Goal: Information Seeking & Learning: Learn about a topic

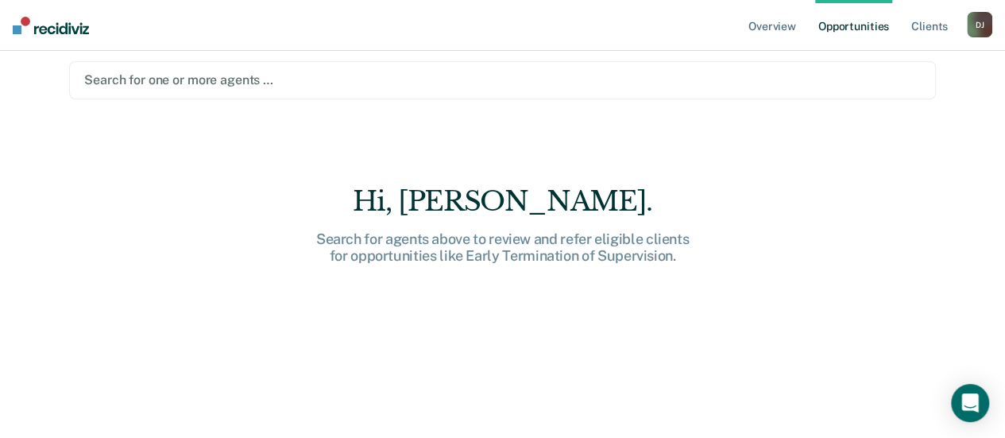
scroll to position [22, 0]
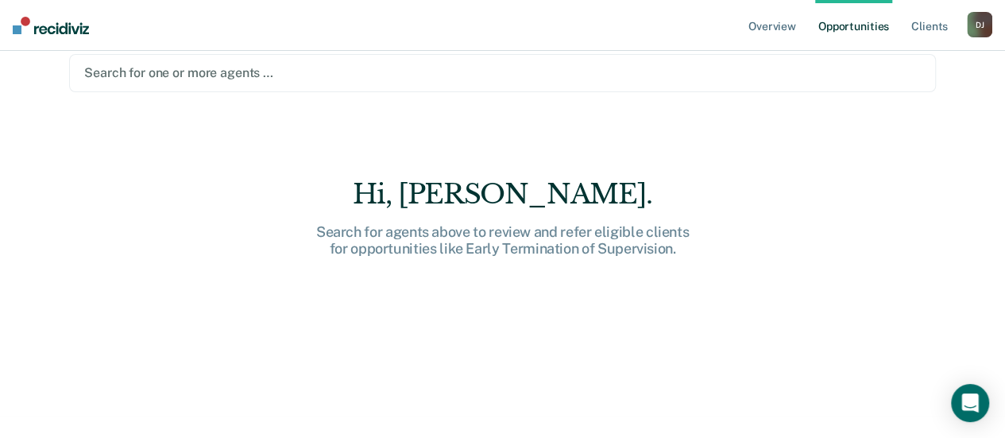
click at [494, 258] on div "Hi, [PERSON_NAME]. Search for agents above to review and refer eligible clients…" at bounding box center [502, 308] width 867 height 260
click at [250, 74] on div at bounding box center [502, 73] width 837 height 18
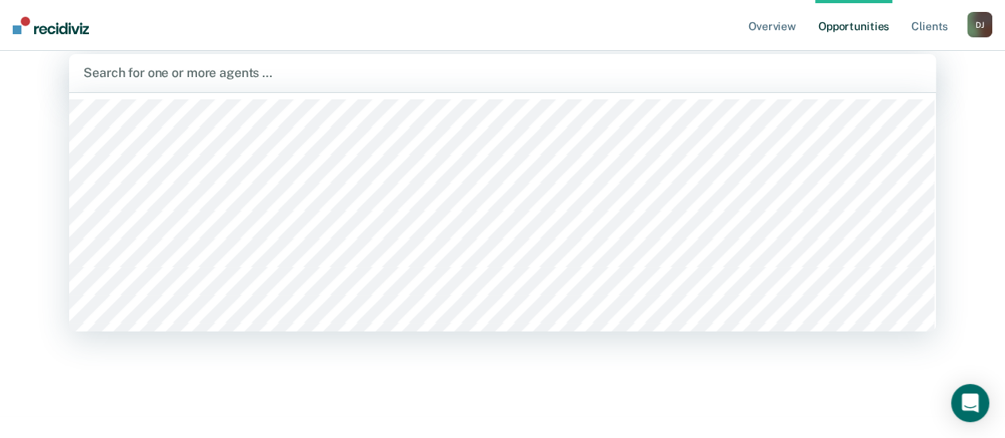
scroll to position [0, 0]
click at [969, 141] on div "Overview Opportunities Client s [PERSON_NAME] D J Profile How it works Log Out …" at bounding box center [502, 197] width 1005 height 438
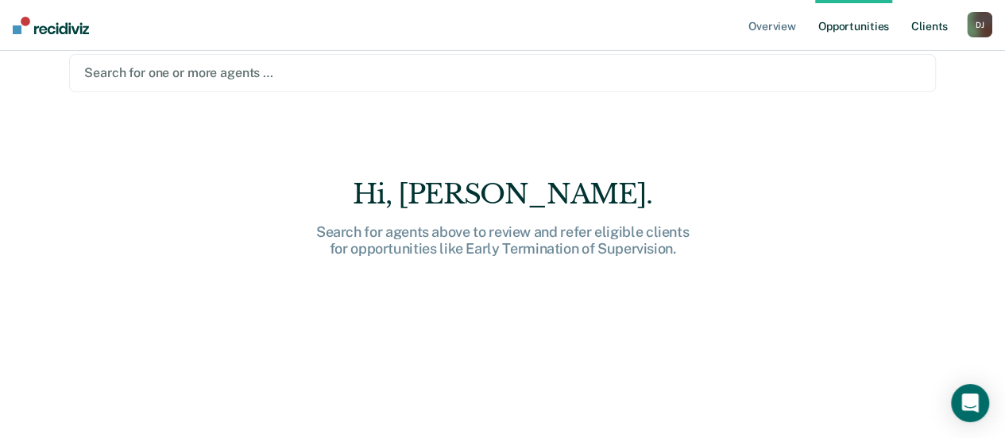
click at [920, 28] on link "Client s" at bounding box center [929, 25] width 43 height 51
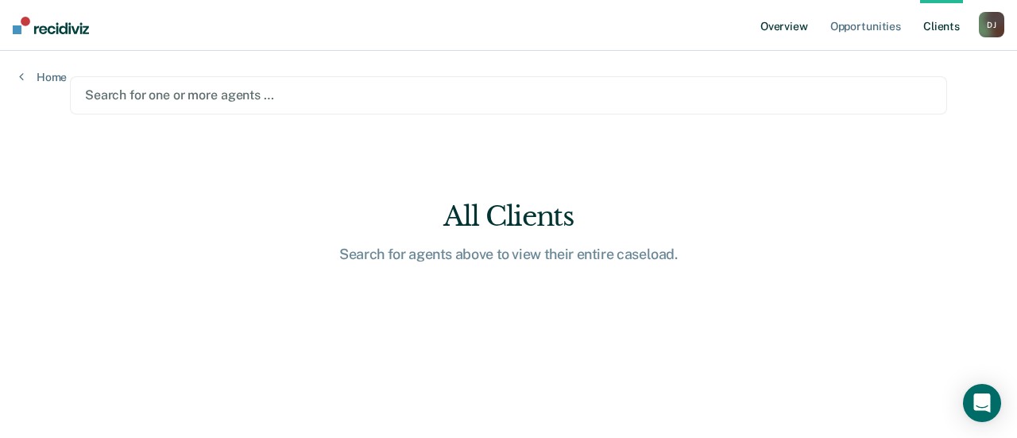
click at [794, 28] on link "Overview" at bounding box center [784, 25] width 54 height 51
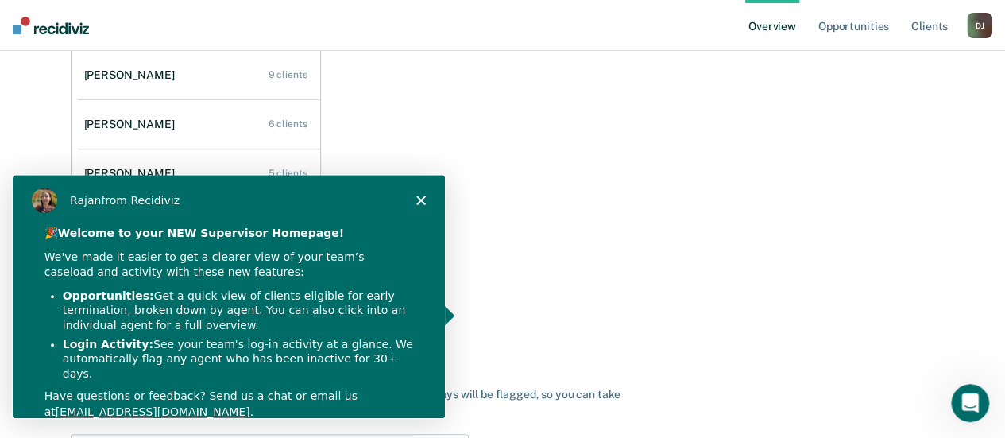
click at [423, 199] on icon "Close" at bounding box center [420, 200] width 10 height 10
